Goal: Navigation & Orientation: Go to known website

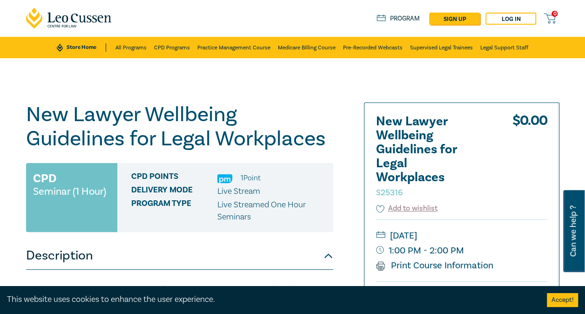
click at [75, 46] on link "Store Home" at bounding box center [81, 47] width 49 height 8
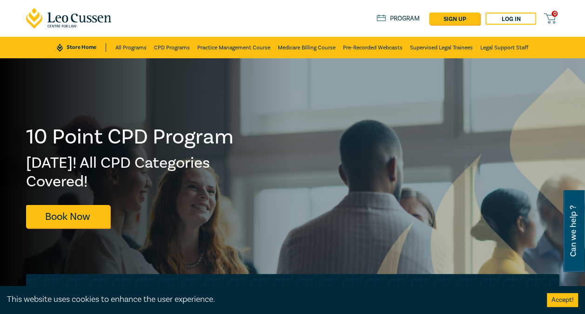
click at [73, 14] on icon at bounding box center [69, 18] width 86 height 21
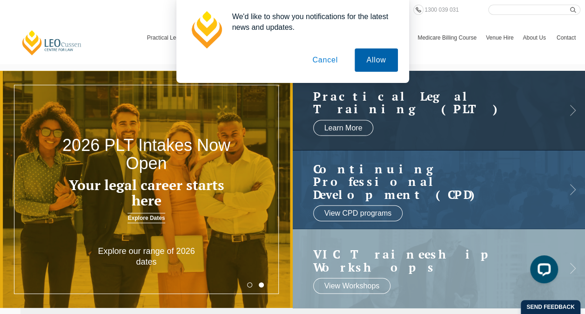
click at [372, 58] on button "Allow" at bounding box center [376, 59] width 43 height 23
